Goal: Navigation & Orientation: Find specific page/section

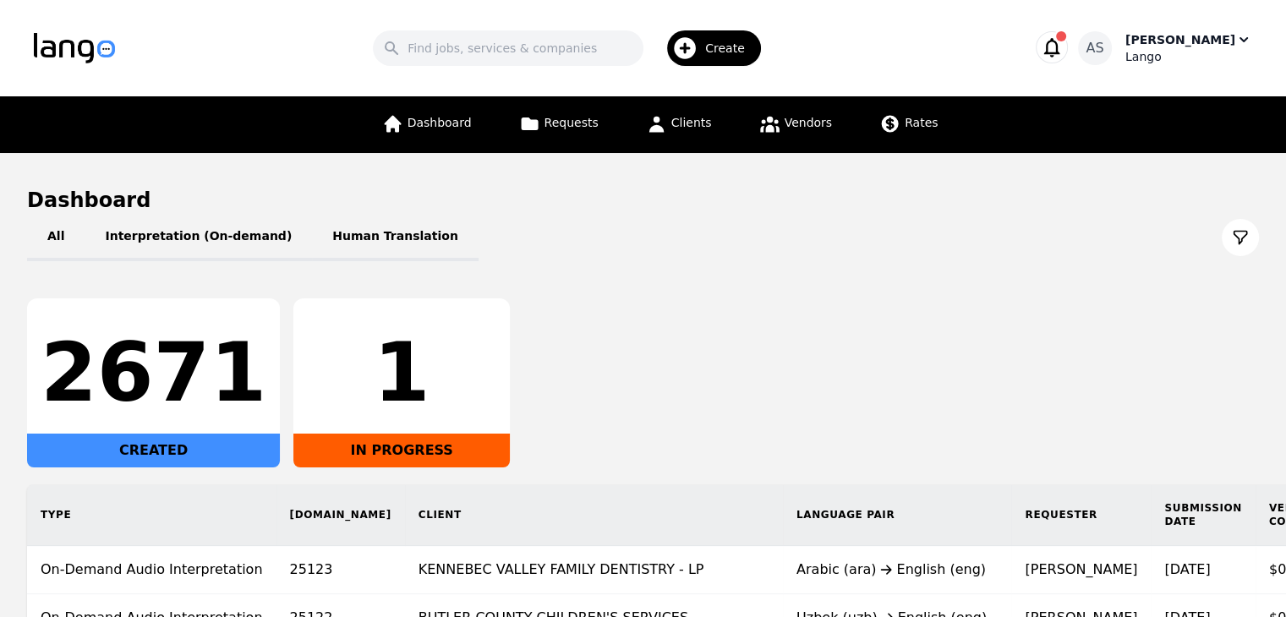
click at [1194, 54] on div "Lango" at bounding box center [1188, 56] width 127 height 17
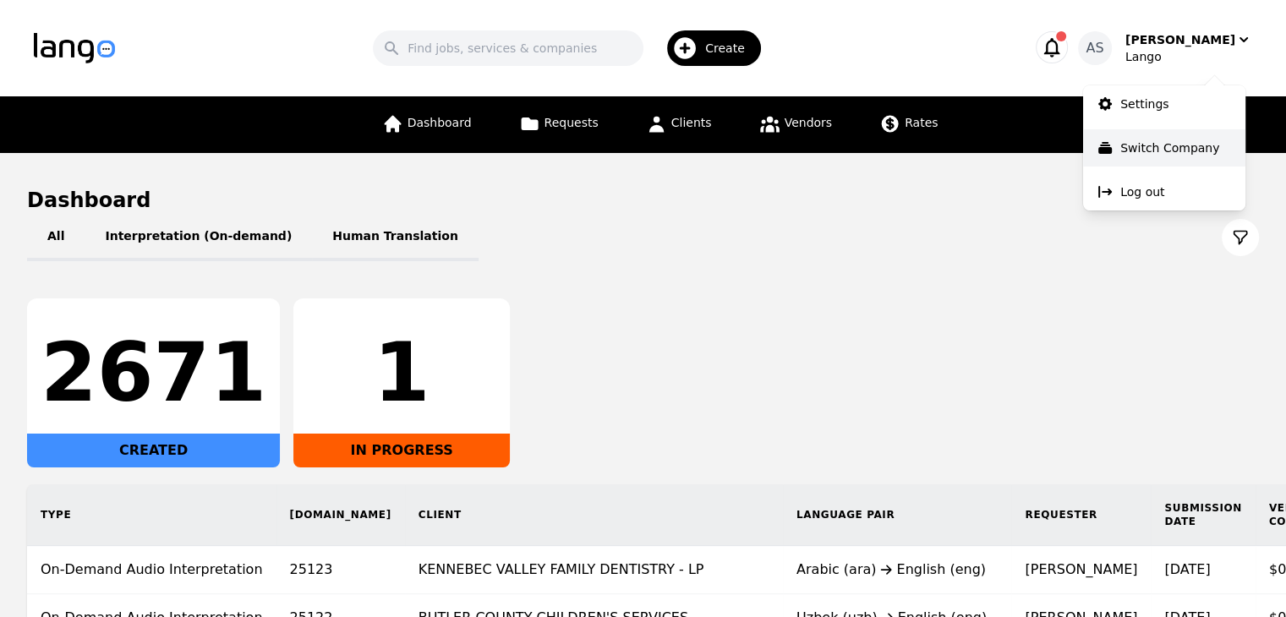
click at [1156, 147] on p "Switch Company" at bounding box center [1169, 147] width 99 height 17
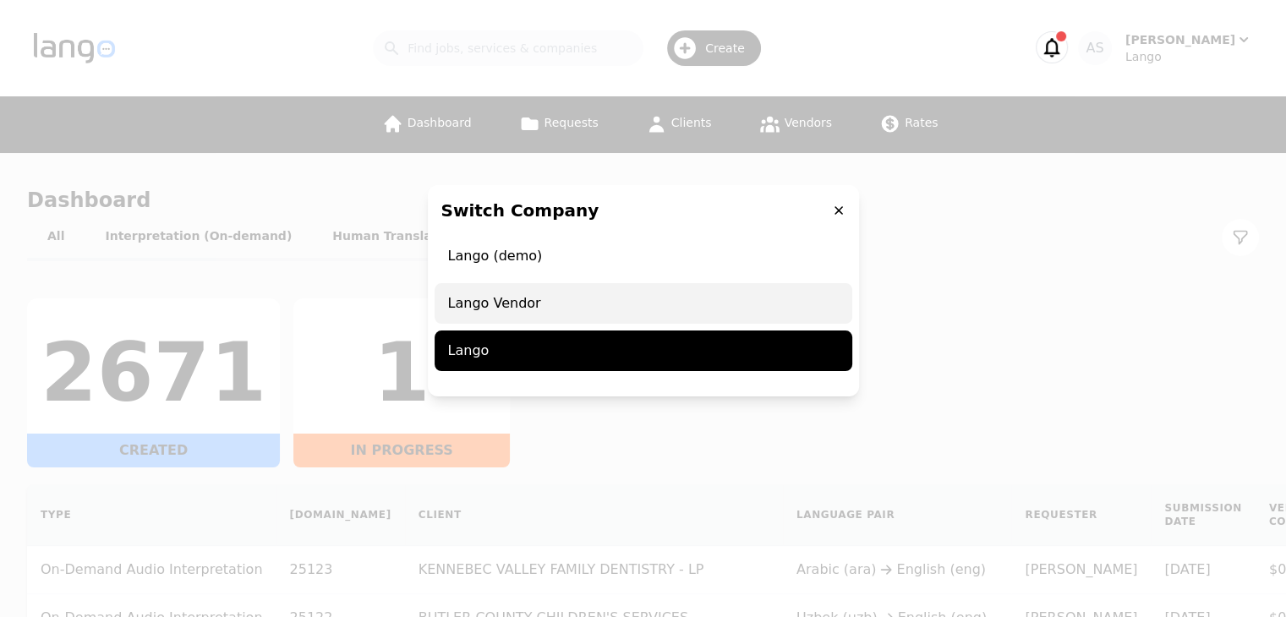
click at [620, 314] on span "Lango Vendor" at bounding box center [643, 303] width 418 height 41
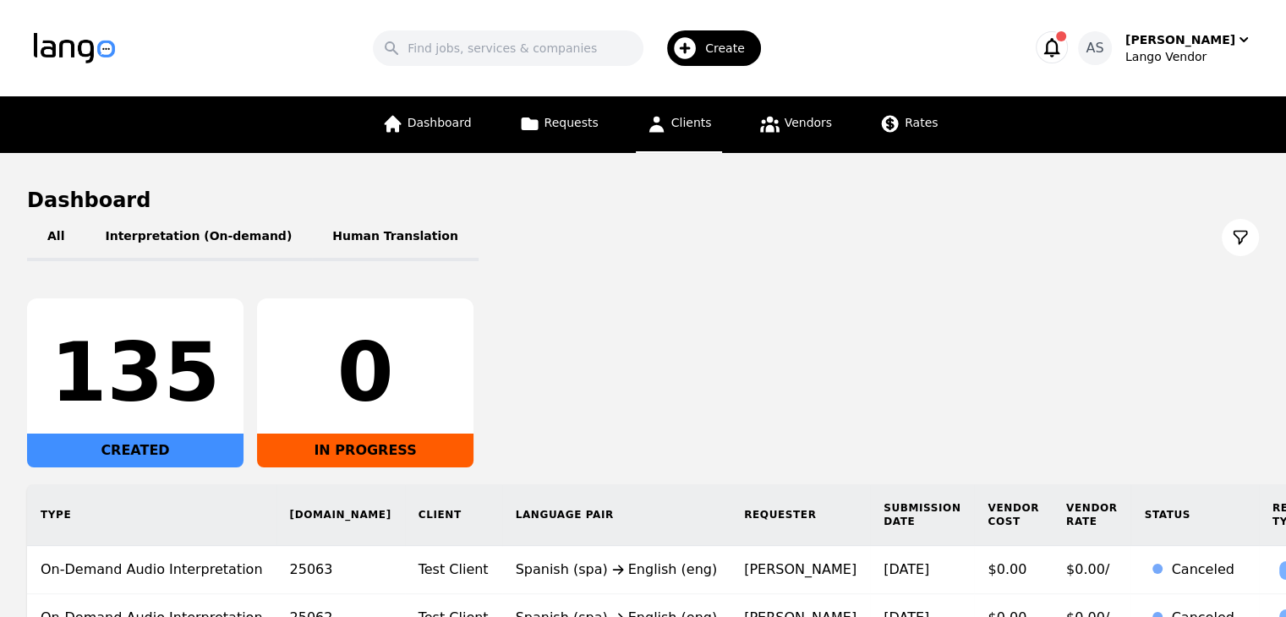
click at [694, 138] on link "Clients" at bounding box center [679, 124] width 86 height 57
